Goal: Check status: Check status

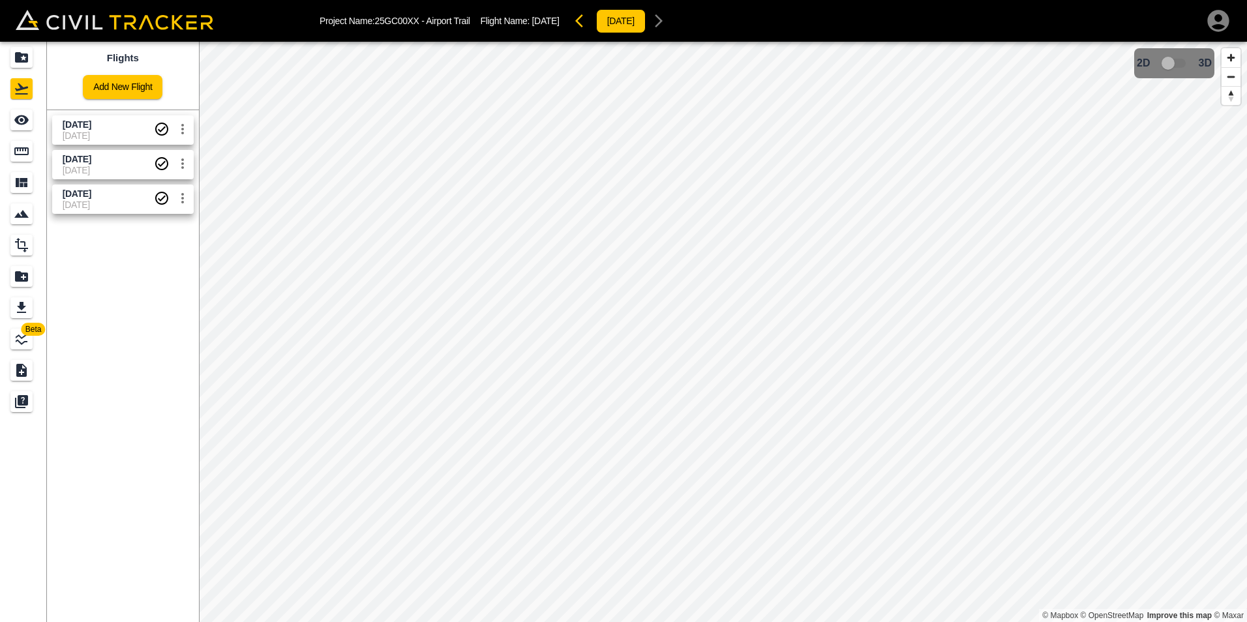
click at [611, 36] on div "Project Name: 25GC00XX - Airport Trail Flight Name: [DATE] [DATE] Beta Flights …" at bounding box center [623, 311] width 1247 height 622
click at [683, 621] on html "Project Name: 25GC00XX - Airport Trail Flight Name: [DATE] [DATE] Beta Flights …" at bounding box center [623, 311] width 1247 height 622
click at [106, 165] on span "[DATE]" at bounding box center [108, 170] width 91 height 10
click at [123, 173] on span "[DATE]" at bounding box center [108, 170] width 91 height 10
click at [82, 195] on span "[DATE]" at bounding box center [77, 193] width 29 height 10
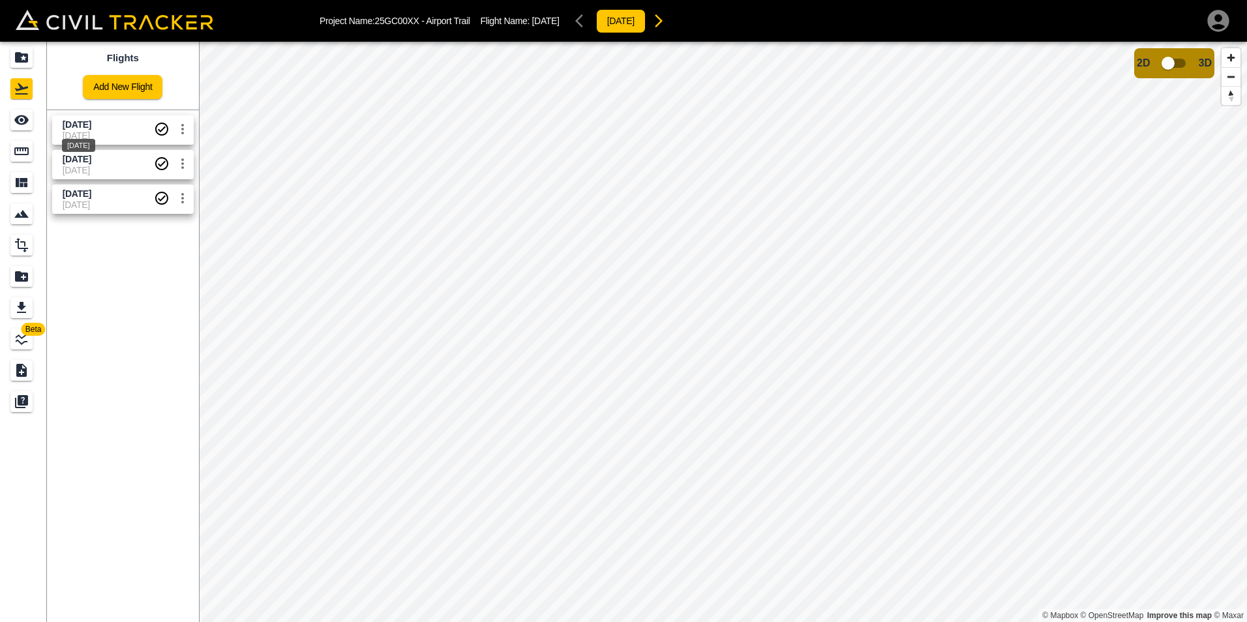
click at [91, 125] on span "[DATE]" at bounding box center [77, 124] width 29 height 10
click at [116, 161] on span "[DATE]" at bounding box center [108, 159] width 91 height 12
click at [1166, 61] on input "checkbox" at bounding box center [1167, 63] width 74 height 25
click at [91, 128] on span "[DATE]" at bounding box center [77, 124] width 29 height 10
click at [1201, 57] on input "checkbox" at bounding box center [1207, 59] width 74 height 25
